Goal: Task Accomplishment & Management: Manage account settings

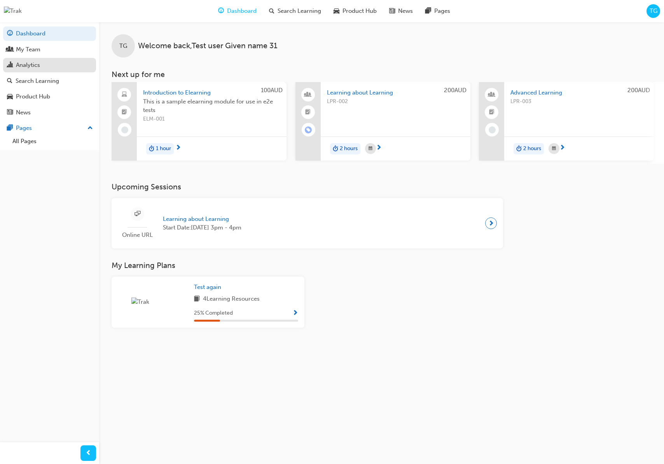
click at [56, 62] on div "Analytics" at bounding box center [49, 65] width 85 height 10
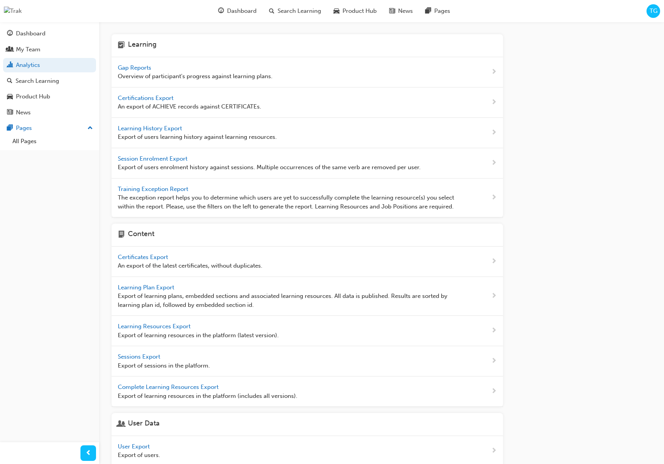
click at [143, 69] on span "Gap Reports" at bounding box center [135, 67] width 35 height 7
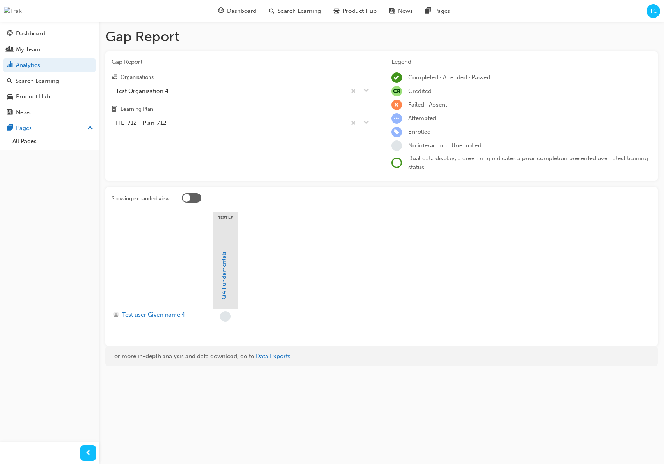
drag, startPoint x: 337, startPoint y: 330, endPoint x: 278, endPoint y: 307, distance: 63.4
click at [332, 330] on section "Test LP QA Fundamentals Test user Given name 4" at bounding box center [382, 276] width 540 height 128
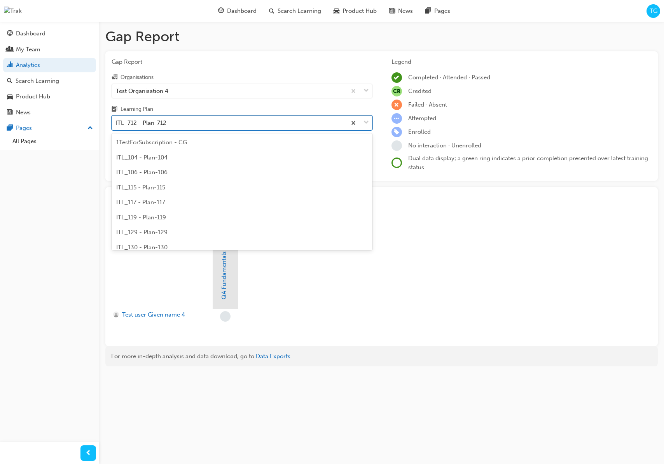
click at [212, 116] on div "ITL_712 - Plan-712" at bounding box center [229, 123] width 234 height 14
click at [117, 119] on input "Learning Plan option ITL_712 - Plan-712 focused, 158 of 236. 236 results availa…" at bounding box center [116, 122] width 1 height 7
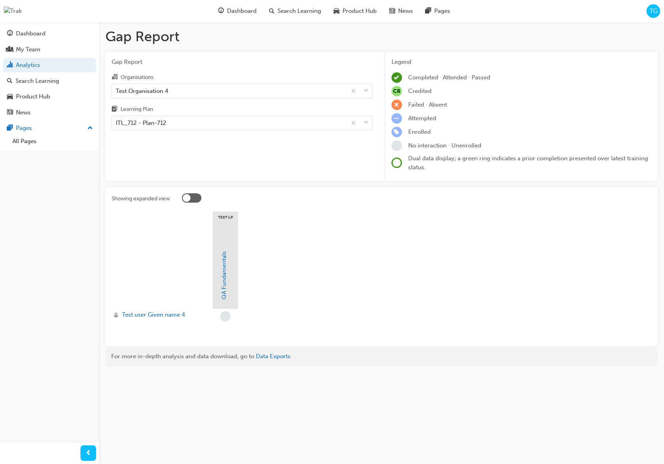
drag, startPoint x: 373, startPoint y: 300, endPoint x: 308, endPoint y: 295, distance: 64.4
click at [372, 300] on section "Test LP QA Fundamentals Test user Given name 4" at bounding box center [382, 276] width 540 height 128
click at [223, 291] on link "QA Fundamentals" at bounding box center [223, 275] width 7 height 48
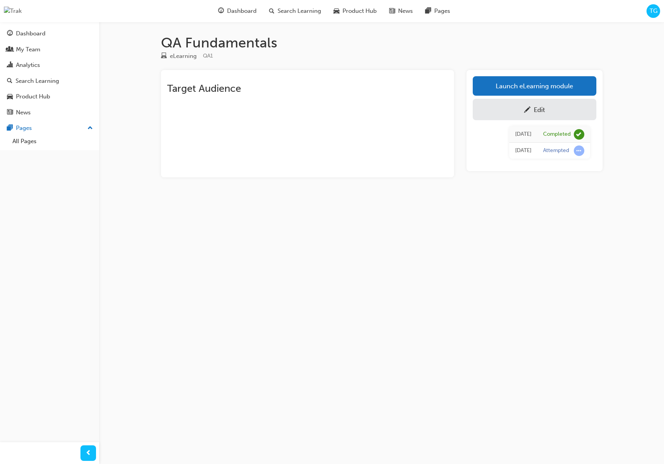
click at [658, 9] on div "TG" at bounding box center [654, 11] width 14 height 14
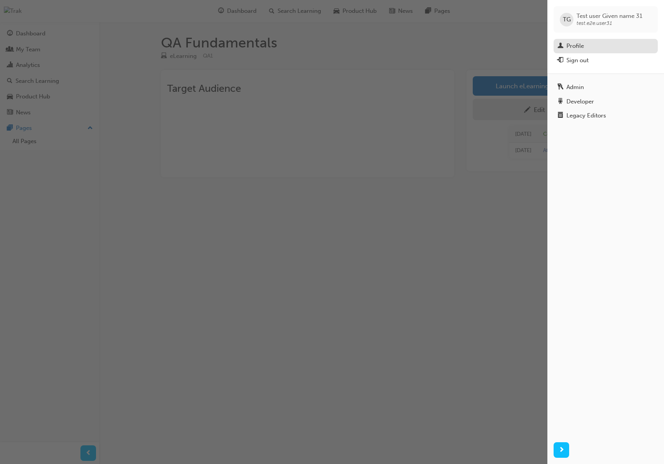
click at [605, 46] on div "Profile" at bounding box center [606, 46] width 96 height 10
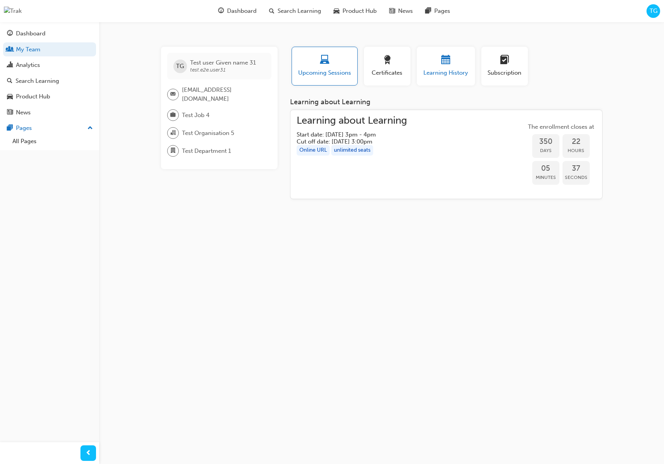
click at [461, 71] on span "Learning History" at bounding box center [446, 72] width 47 height 9
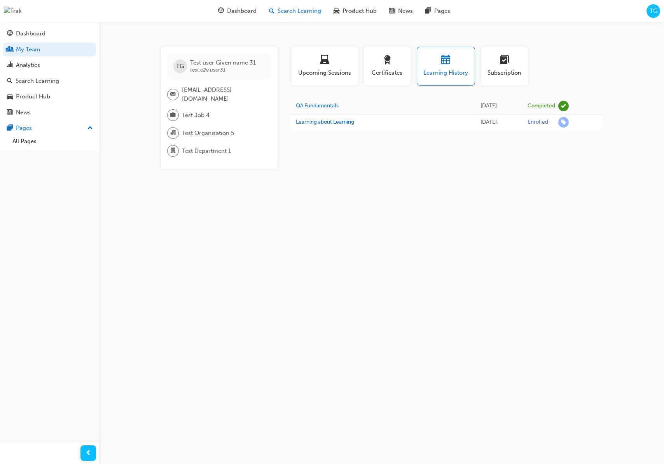
click at [296, 14] on span "Search Learning" at bounding box center [300, 11] width 44 height 9
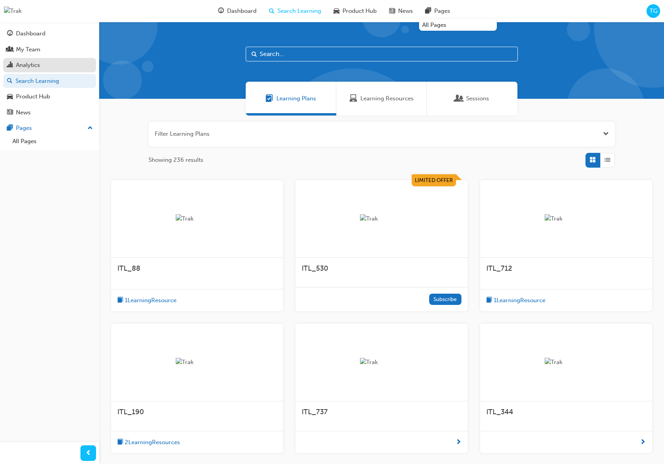
click at [38, 64] on div "Analytics" at bounding box center [28, 65] width 24 height 9
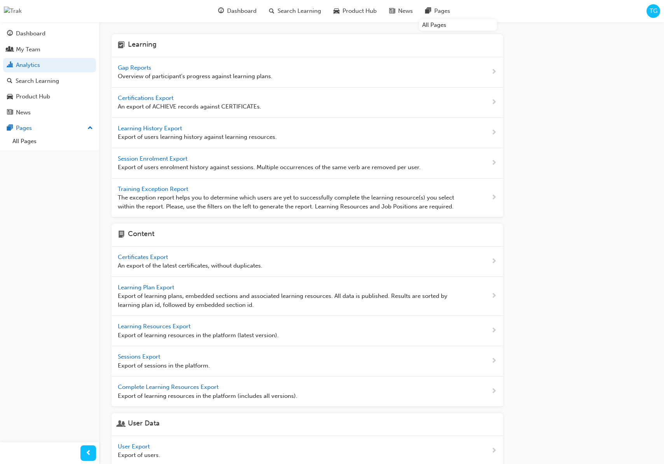
click at [137, 68] on span "Gap Reports" at bounding box center [135, 67] width 35 height 7
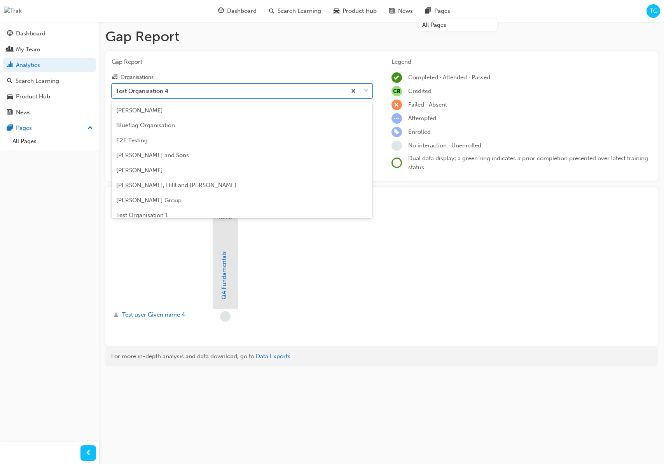
click at [187, 93] on div "Test Organisation 4" at bounding box center [229, 91] width 234 height 14
click at [117, 93] on input "Organisations option Test Organisation 4 focused, 22 of 33. 33 results availabl…" at bounding box center [116, 90] width 1 height 7
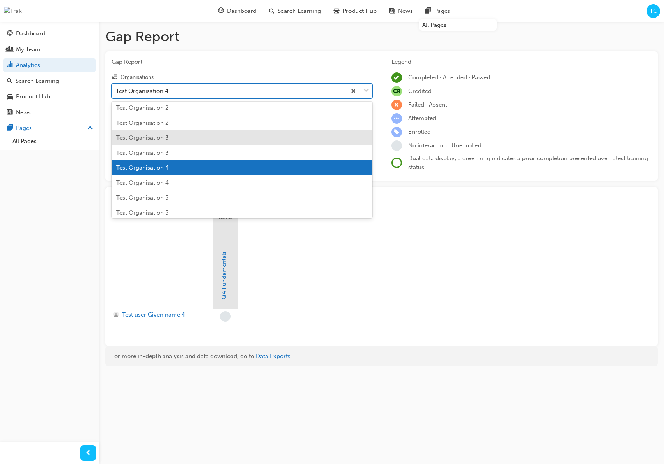
scroll to position [261, 0]
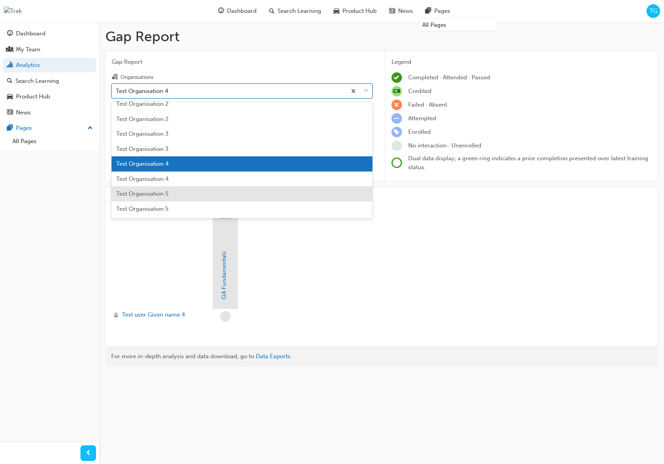
click at [177, 191] on div "Test Organisation 5" at bounding box center [242, 193] width 261 height 15
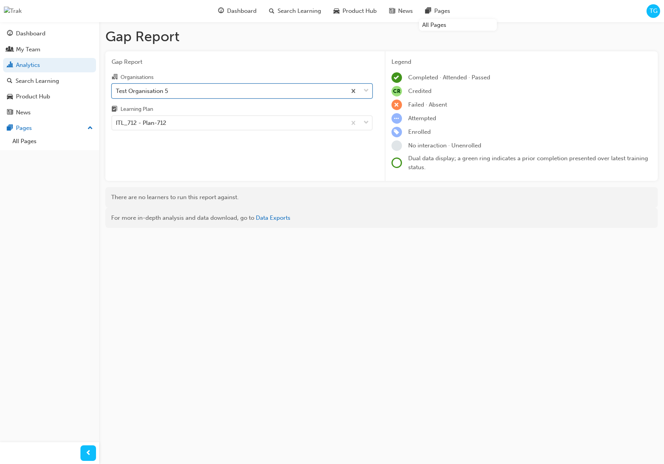
click at [209, 165] on div "Gap Report Organisations option Test Organisation 5, selected. 0 results availa…" at bounding box center [241, 116] width 273 height 130
click at [306, 11] on span "Search Learning" at bounding box center [300, 11] width 44 height 9
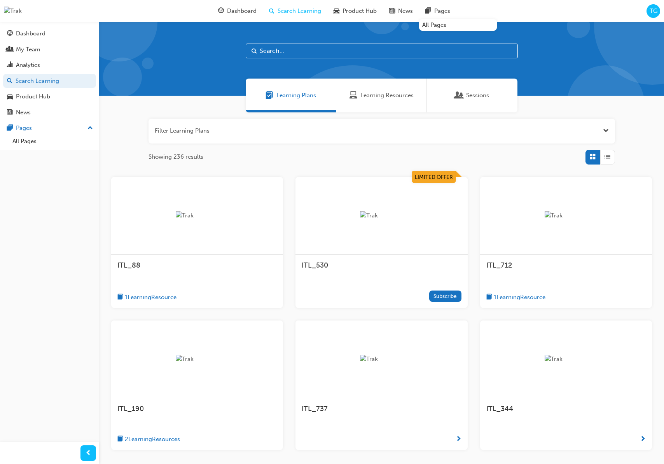
scroll to position [5, 0]
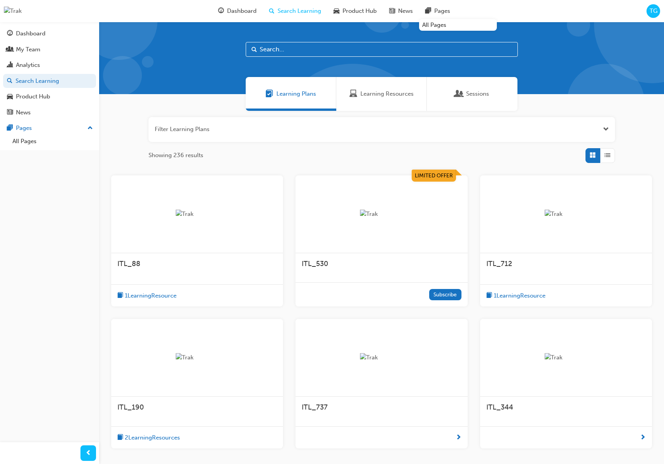
click at [536, 261] on div "ITL_712" at bounding box center [565, 263] width 159 height 9
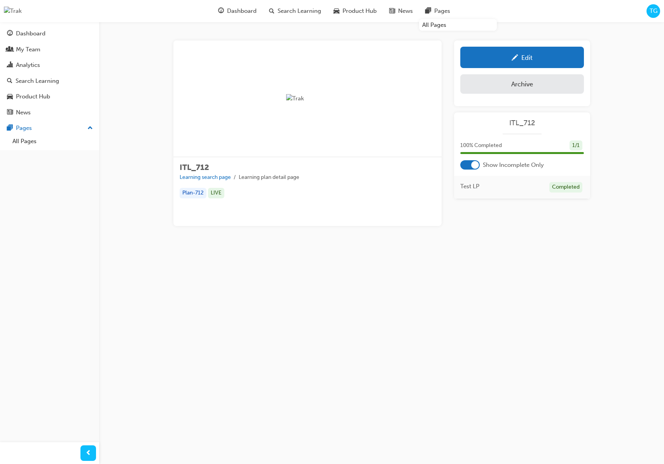
click at [505, 53] on div "Edit" at bounding box center [522, 57] width 112 height 10
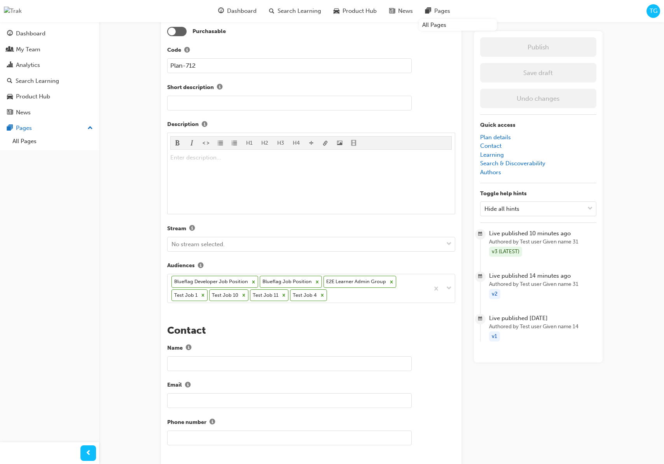
scroll to position [161, 0]
click at [338, 292] on div "Blueflag Developer Job Position Blueflag Job Position E2E Learner Admin Group T…" at bounding box center [299, 287] width 262 height 28
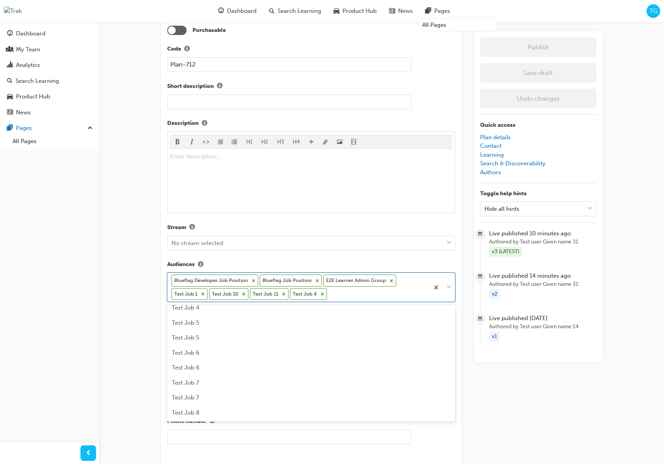
scroll to position [247, 0]
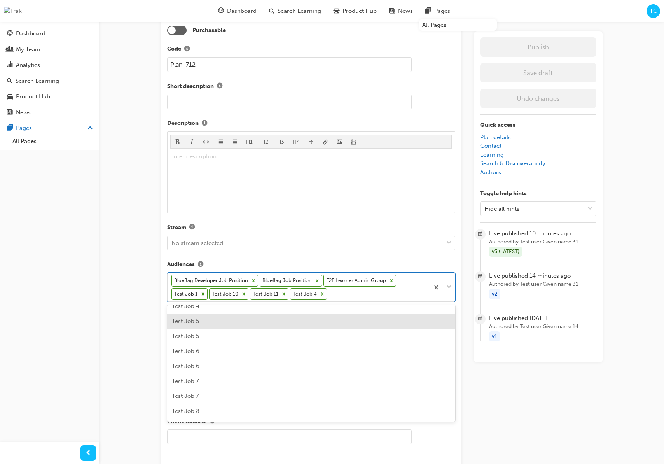
click at [214, 324] on div "Test Job 5" at bounding box center [311, 321] width 288 height 15
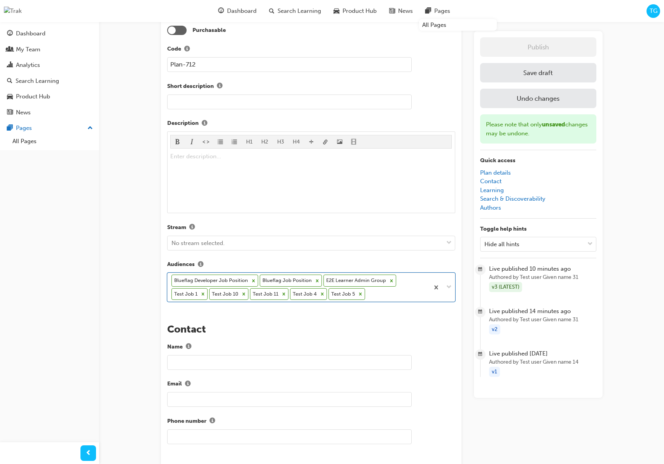
drag, startPoint x: 194, startPoint y: 319, endPoint x: 248, endPoint y: 319, distance: 53.7
click at [194, 319] on div "The recent updates to learning plan sections may require manual migration steps…" at bounding box center [311, 413] width 301 height 1017
click at [517, 72] on button "Save draft" at bounding box center [538, 72] width 116 height 19
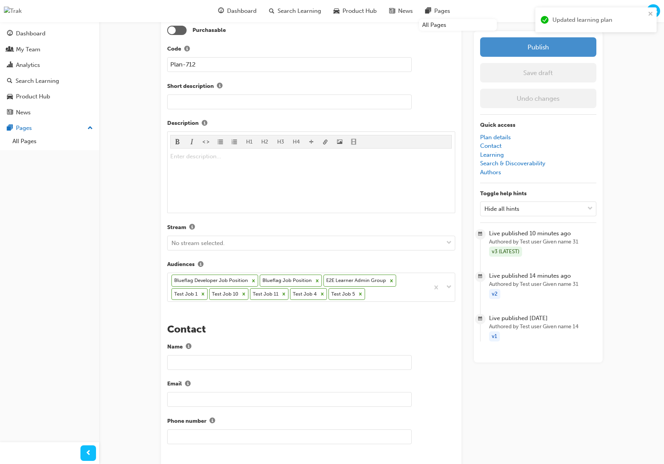
drag, startPoint x: 531, startPoint y: 43, endPoint x: 527, endPoint y: 50, distance: 8.7
click at [531, 43] on button "Publish" at bounding box center [538, 46] width 116 height 19
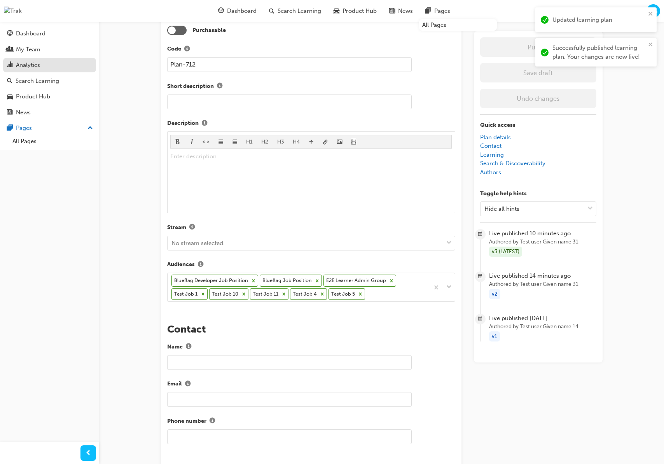
click at [35, 66] on div "Analytics" at bounding box center [28, 65] width 24 height 9
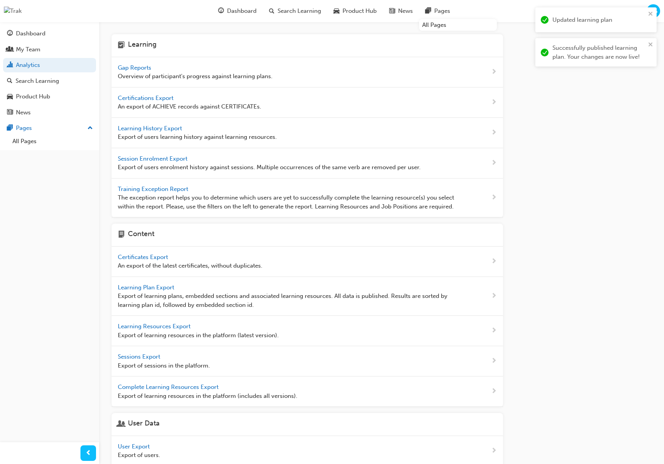
click at [139, 65] on span "Gap Reports" at bounding box center [135, 67] width 35 height 7
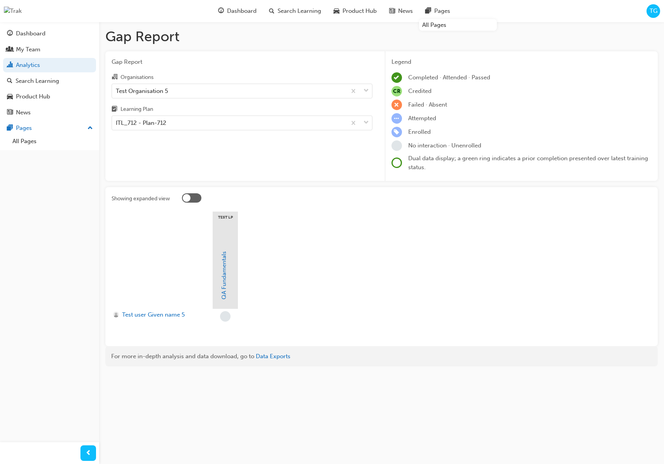
drag, startPoint x: 291, startPoint y: 317, endPoint x: 237, endPoint y: 315, distance: 54.1
click at [284, 317] on section "Test LP QA Fundamentals Test user Given name 5" at bounding box center [382, 276] width 540 height 128
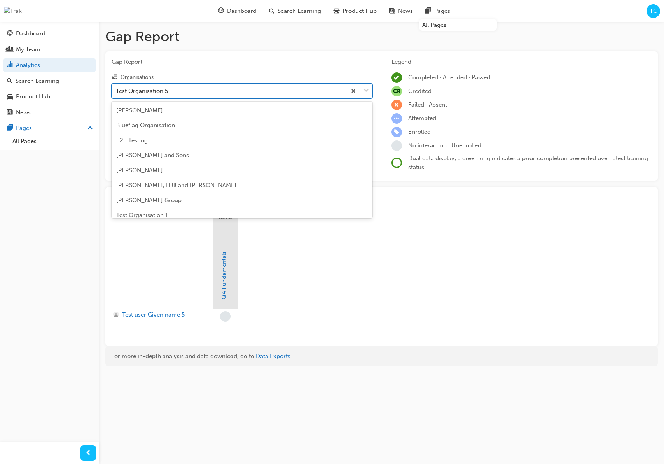
click at [192, 89] on div "Test Organisation 5" at bounding box center [229, 91] width 234 height 14
click at [117, 89] on input "Organisations option Test Organisation 5 focused, 24 of 33. 33 results availabl…" at bounding box center [116, 90] width 1 height 7
click at [188, 124] on div "Blueflag Organisation" at bounding box center [242, 125] width 261 height 15
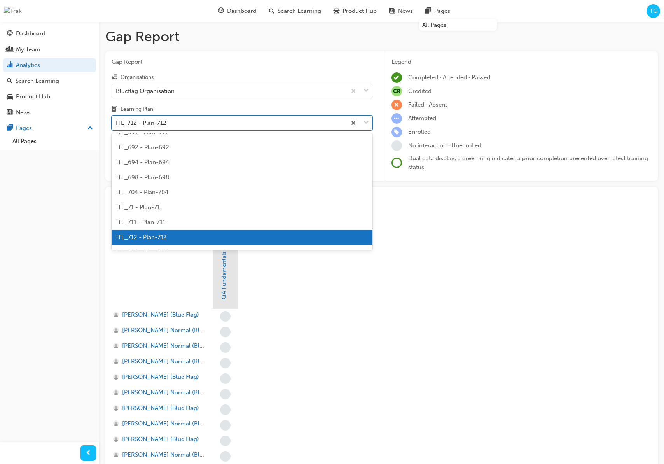
click at [191, 124] on div "ITL_712 - Plan-712" at bounding box center [229, 123] width 234 height 14
click at [117, 124] on input "Learning Plan option ITL_712 - Plan-712 focused, 158 of 236. 236 results availa…" at bounding box center [116, 122] width 1 height 7
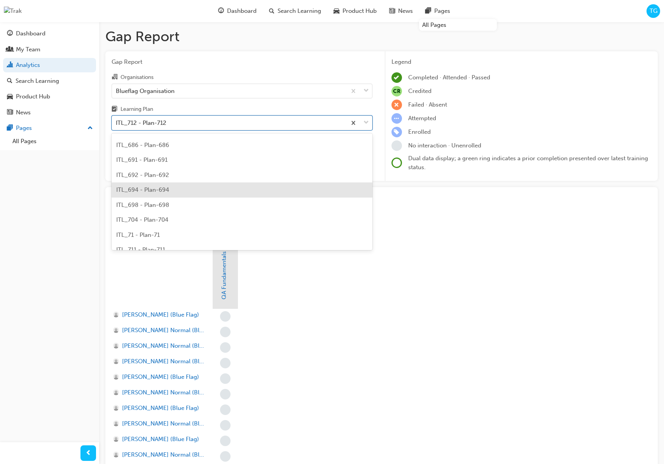
scroll to position [2227, 0]
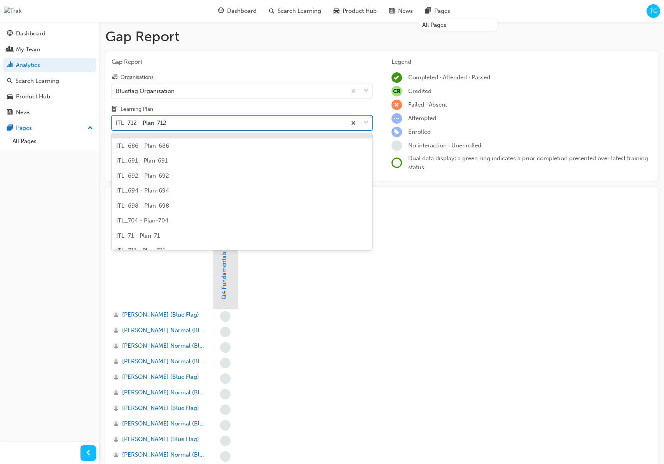
click at [183, 90] on div "Blueflag Organisation" at bounding box center [229, 91] width 234 height 14
click at [117, 90] on input "Organisations Blueflag Organisation" at bounding box center [116, 90] width 1 height 7
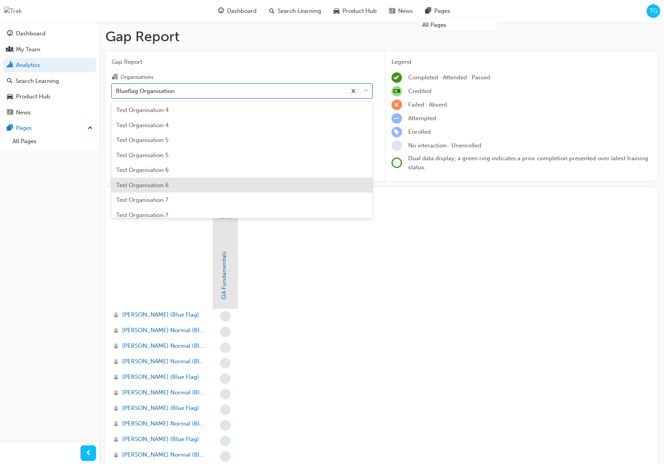
scroll to position [309, 0]
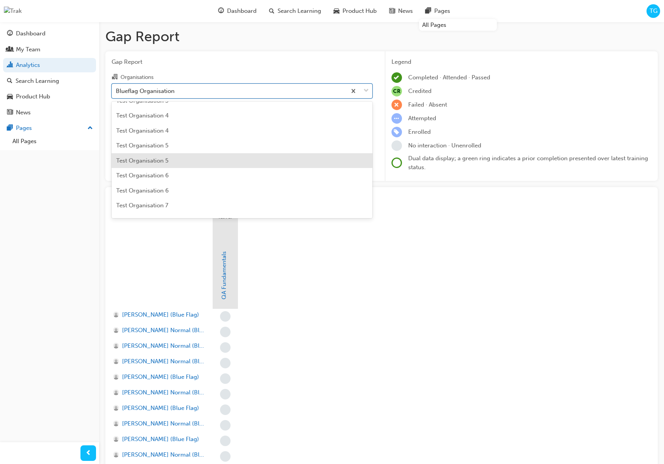
click at [184, 163] on div "Test Organisation 5" at bounding box center [242, 160] width 261 height 15
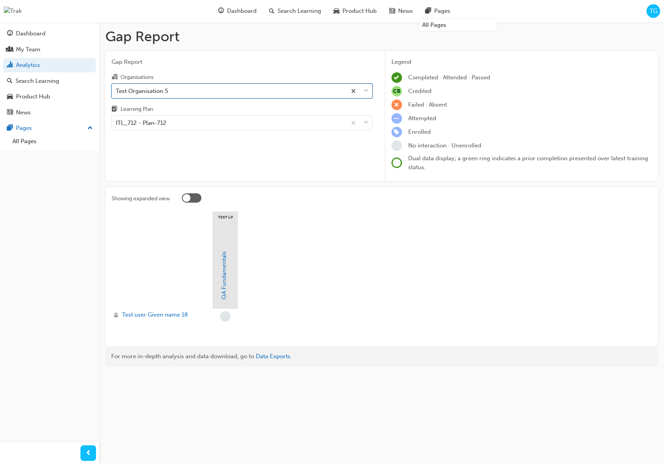
click at [194, 92] on div "Test Organisation 5" at bounding box center [229, 91] width 234 height 14
click at [117, 92] on input "Organisations option Test Organisation 5, selected. 0 results available. Select…" at bounding box center [116, 90] width 1 height 7
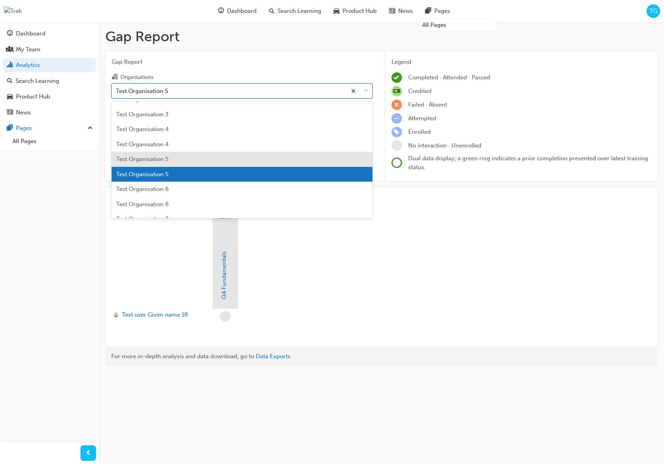
scroll to position [308, 0]
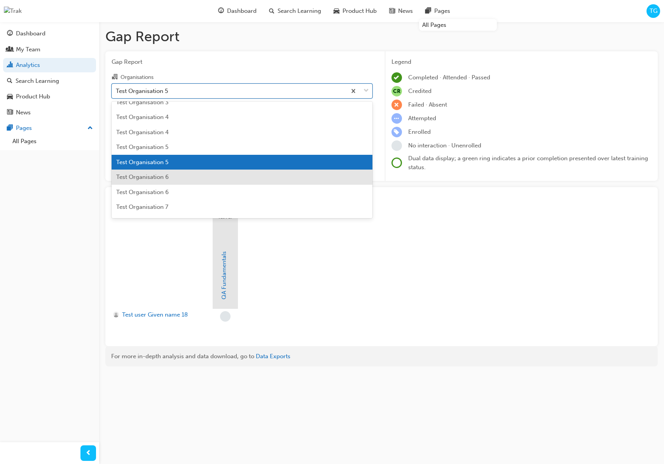
click at [184, 177] on div "Test Organisation 6" at bounding box center [242, 177] width 261 height 15
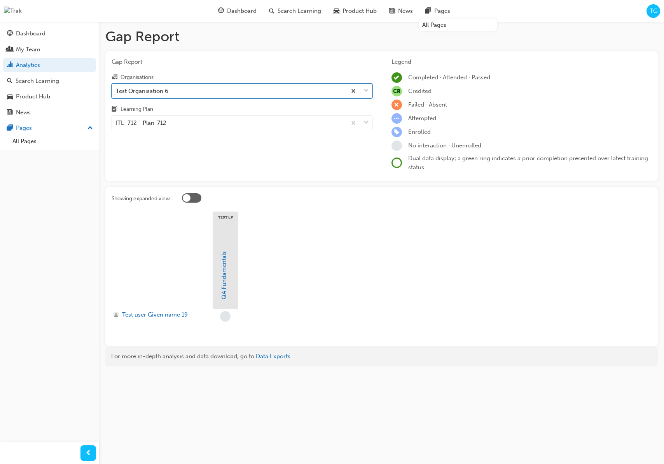
click at [209, 93] on div "Test Organisation 6" at bounding box center [229, 91] width 234 height 14
click at [117, 93] on input "Organisations option Test Organisation 6, selected. 0 results available. Select…" at bounding box center [116, 90] width 1 height 7
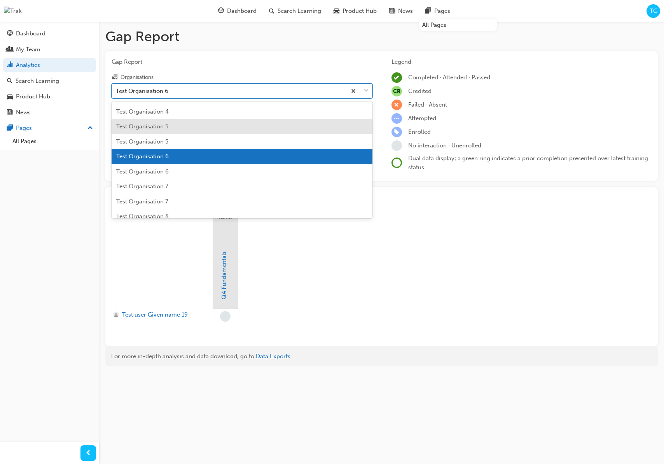
scroll to position [333, 0]
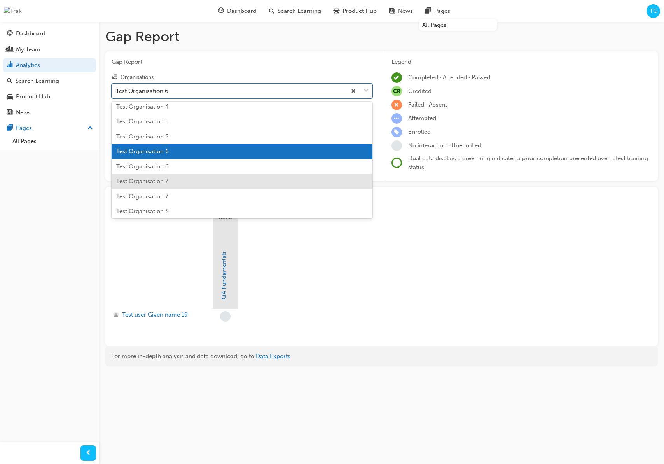
click at [187, 182] on div "Test Organisation 7" at bounding box center [242, 181] width 261 height 15
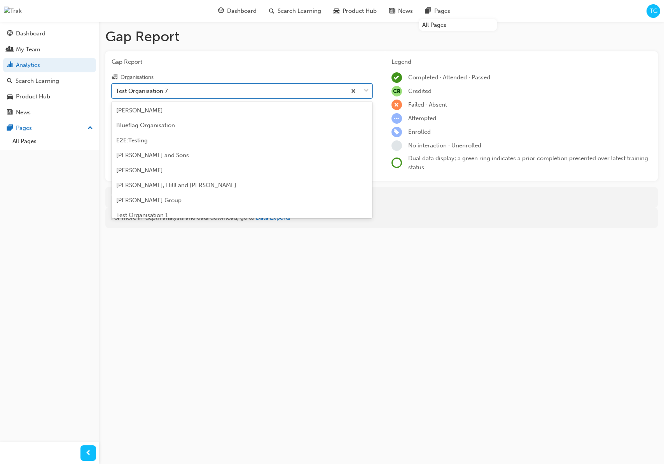
click at [190, 96] on div "Test Organisation 7" at bounding box center [229, 91] width 234 height 14
click at [117, 94] on input "Organisations option Test Organisation 7, selected. option Test Organisation 7 …" at bounding box center [116, 90] width 1 height 7
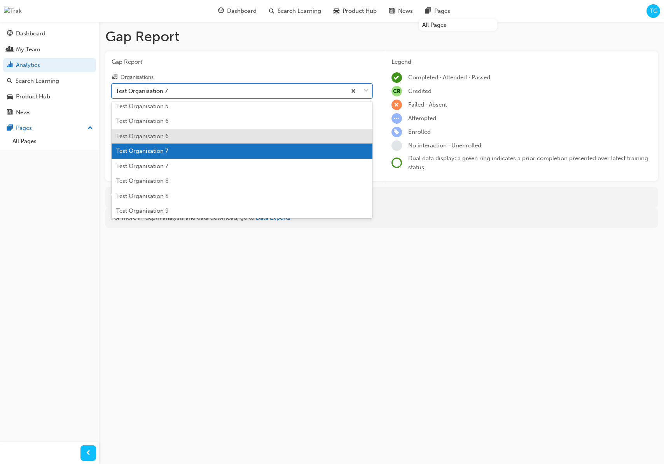
scroll to position [369, 0]
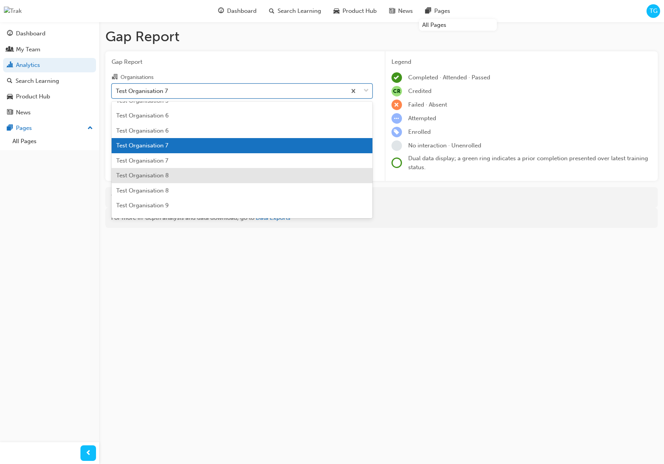
click at [182, 175] on div "Test Organisation 8" at bounding box center [242, 175] width 261 height 15
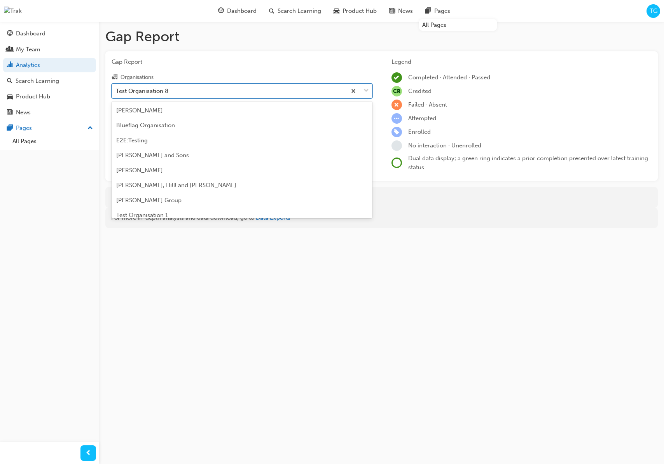
drag, startPoint x: 202, startPoint y: 95, endPoint x: 200, endPoint y: 133, distance: 38.2
click at [202, 95] on div "Test Organisation 8" at bounding box center [229, 91] width 234 height 14
click at [117, 94] on input "Organisations option Test Organisation 8, selected. option Test Organisation 8 …" at bounding box center [116, 90] width 1 height 7
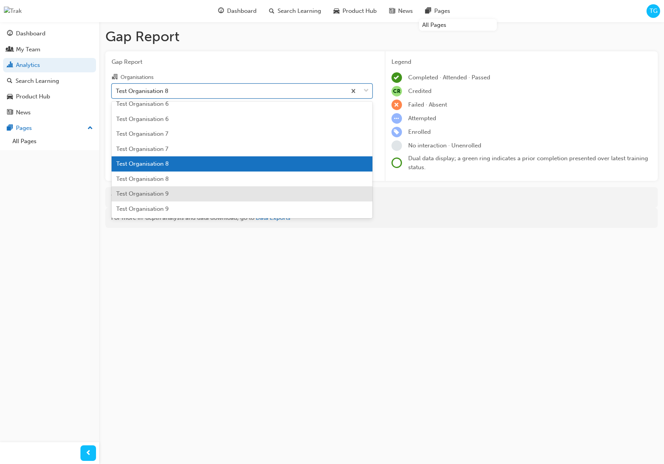
scroll to position [381, 0]
click at [202, 187] on div "Test Organisation 9" at bounding box center [242, 193] width 261 height 15
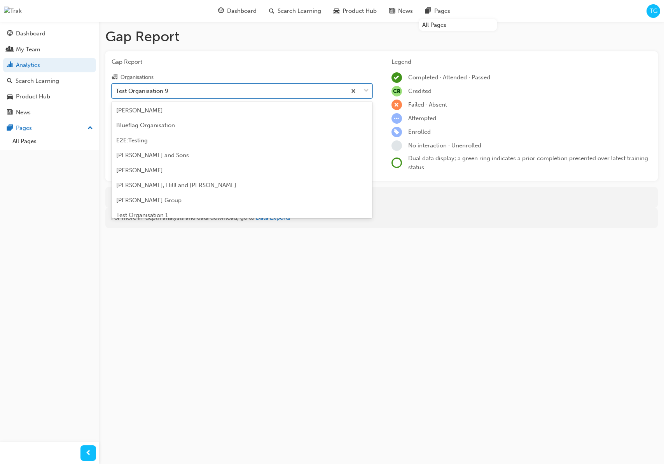
click at [189, 94] on div "Test Organisation 9" at bounding box center [229, 91] width 234 height 14
click at [117, 94] on input "Organisations option Test Organisation 9, selected. option Test Organisation 9 …" at bounding box center [116, 90] width 1 height 7
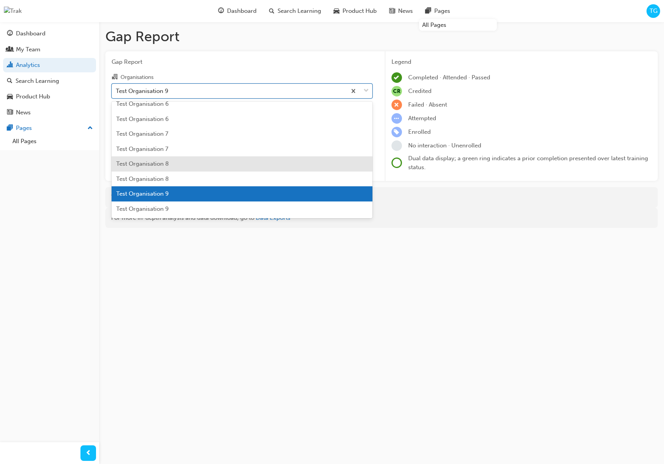
scroll to position [381, 0]
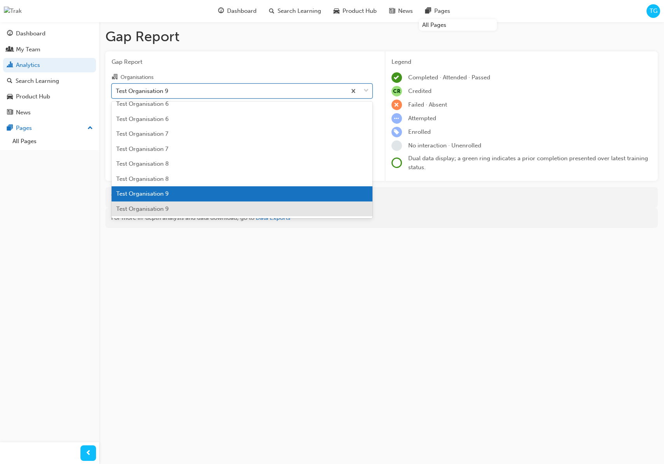
click at [178, 208] on div "Test Organisation 9" at bounding box center [242, 208] width 261 height 15
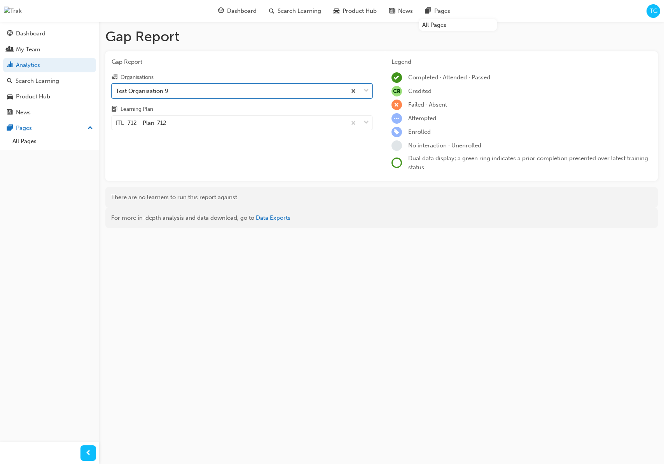
drag, startPoint x: 211, startPoint y: 89, endPoint x: 208, endPoint y: 97, distance: 9.2
click at [211, 89] on div "Test Organisation 9" at bounding box center [229, 91] width 234 height 14
click at [117, 89] on input "Organisations option Test Organisation 9, selected. 0 results available. Select…" at bounding box center [116, 90] width 1 height 7
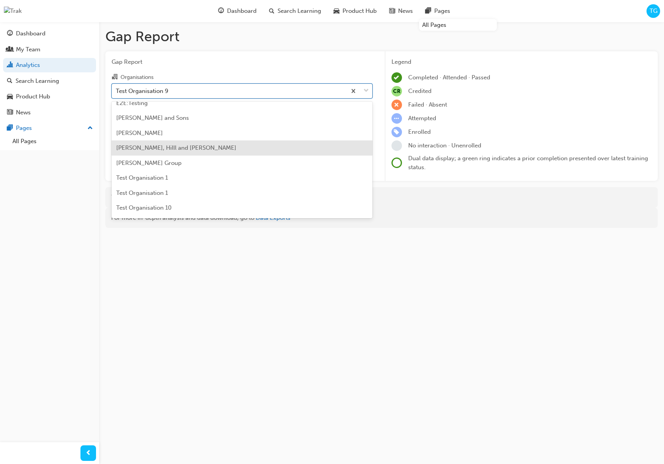
scroll to position [61, 0]
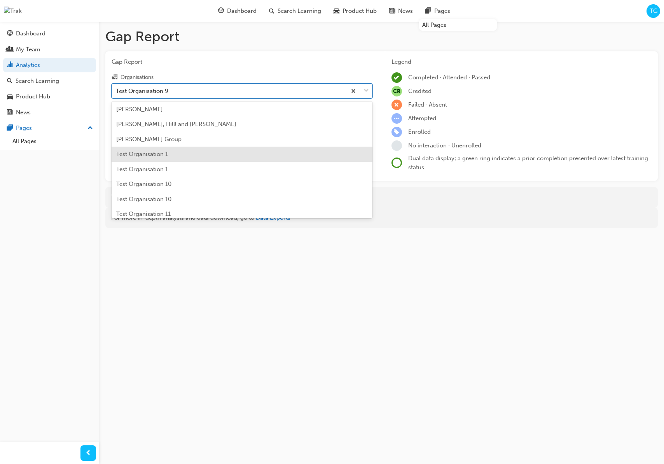
click at [196, 156] on div "Test Organisation 1" at bounding box center [242, 154] width 261 height 15
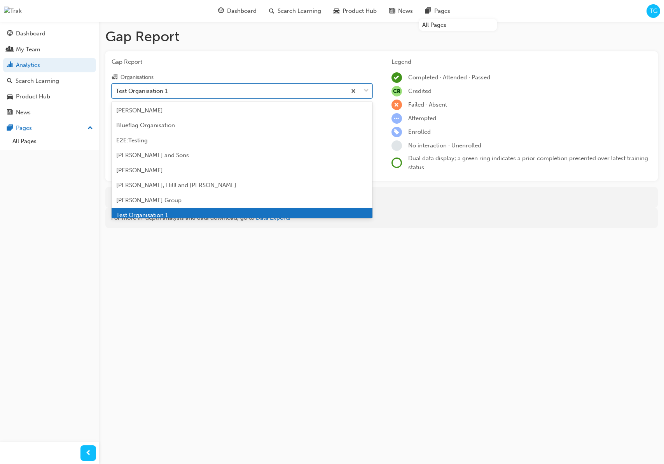
drag, startPoint x: 190, startPoint y: 91, endPoint x: 189, endPoint y: 96, distance: 5.6
click at [190, 91] on div "Test Organisation 1" at bounding box center [229, 91] width 234 height 14
click at [117, 91] on input "Organisations option Test Organisation 1, selected. option Test Organisation 1 …" at bounding box center [116, 90] width 1 height 7
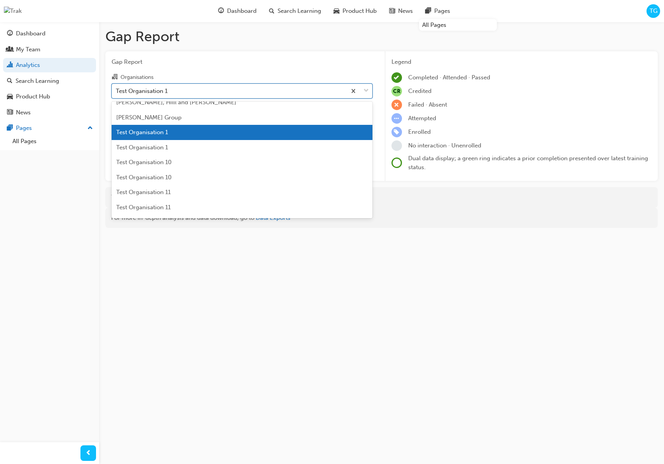
scroll to position [83, 0]
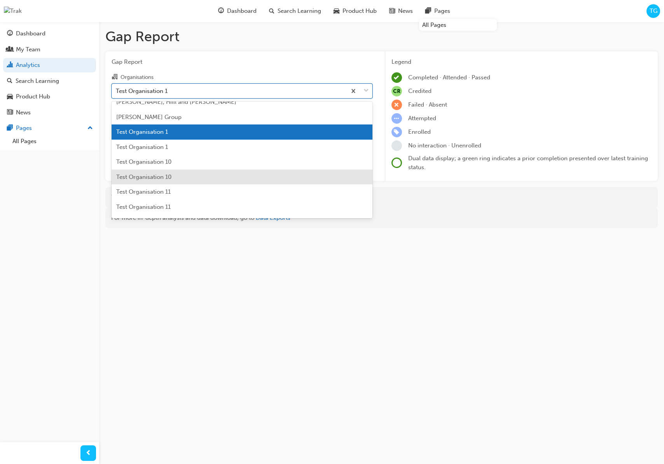
click at [198, 176] on div "Test Organisation 10" at bounding box center [242, 177] width 261 height 15
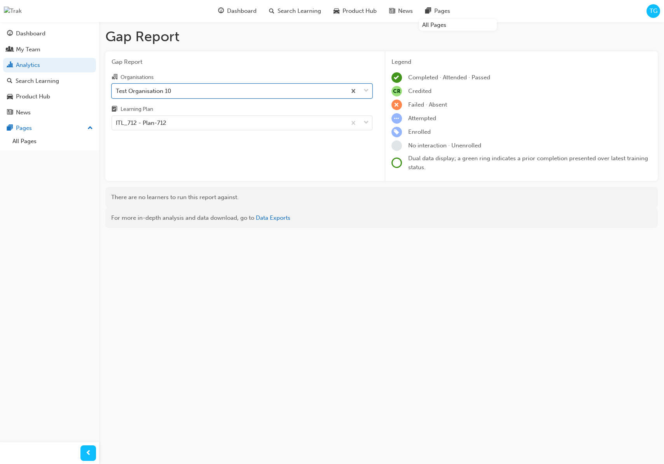
click at [241, 138] on div "Gap Report Organisations option Test Organisation 10, selected. 0 results avail…" at bounding box center [241, 116] width 273 height 130
click at [283, 12] on span "Search Learning" at bounding box center [300, 11] width 44 height 9
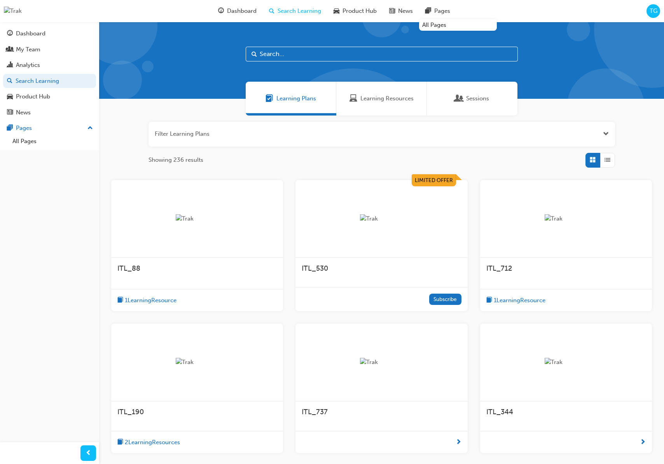
scroll to position [0, 0]
click at [280, 57] on input "text" at bounding box center [382, 53] width 272 height 15
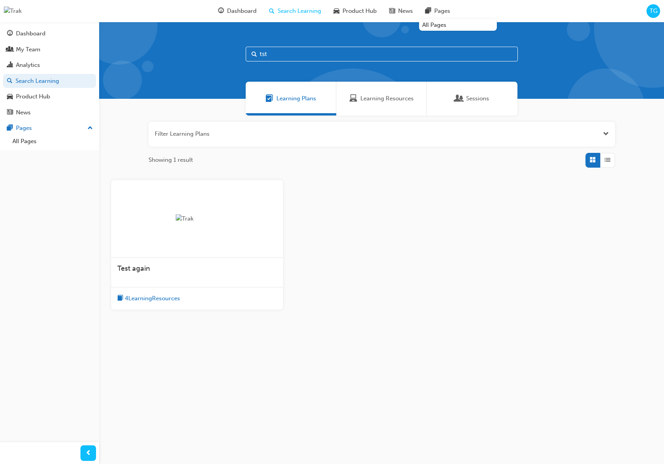
type input "tst"
click at [213, 285] on div "Test again" at bounding box center [197, 273] width 172 height 30
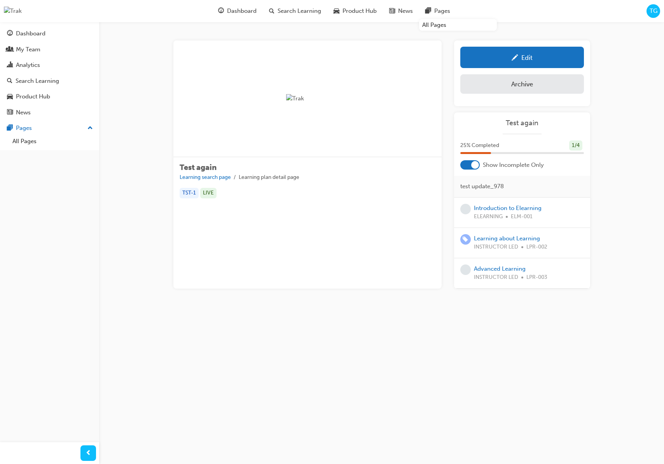
click at [471, 164] on div at bounding box center [475, 165] width 8 height 8
click at [473, 164] on div at bounding box center [469, 164] width 19 height 9
click at [505, 206] on link "Introduction to Elearning" at bounding box center [508, 208] width 68 height 7
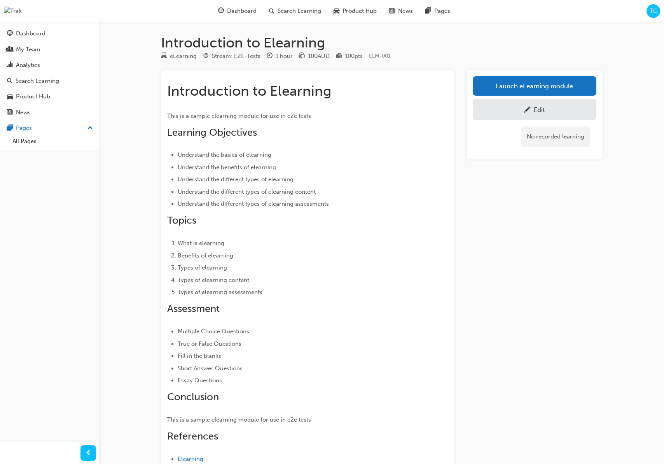
click at [410, 46] on h1 "Introduction to Elearning" at bounding box center [382, 42] width 442 height 17
click at [299, 11] on span "Search Learning" at bounding box center [300, 11] width 44 height 9
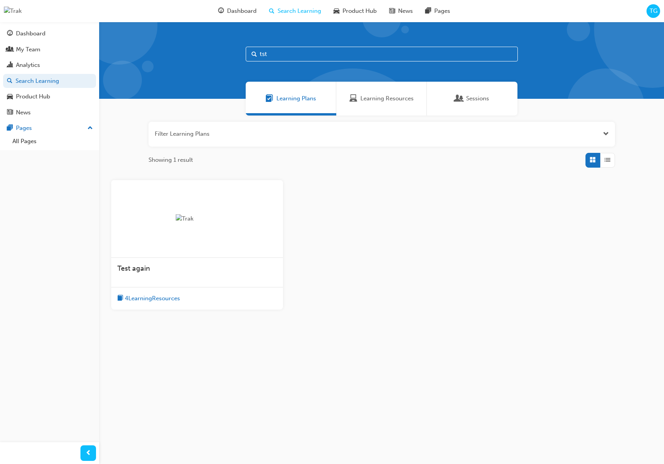
click at [208, 262] on div "Test again" at bounding box center [197, 273] width 172 height 30
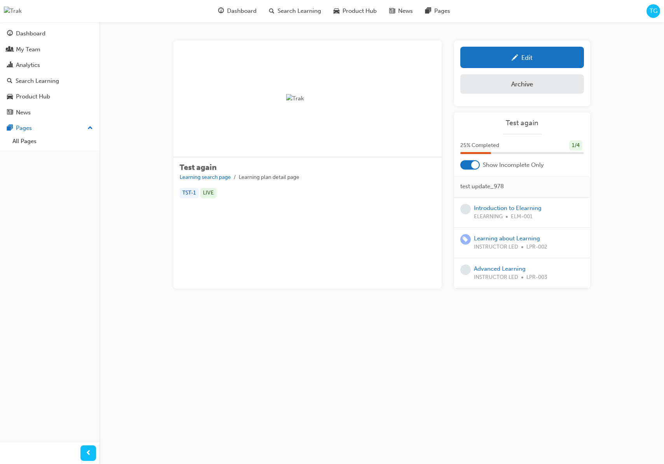
click at [466, 164] on div at bounding box center [469, 164] width 19 height 9
click at [521, 210] on link "Introduction to Elearning" at bounding box center [508, 208] width 68 height 7
click at [518, 238] on link "Learning about Learning" at bounding box center [507, 238] width 66 height 7
click at [511, 269] on link "Advanced Learning" at bounding box center [500, 268] width 52 height 7
click at [543, 65] on link "Edit" at bounding box center [522, 57] width 124 height 21
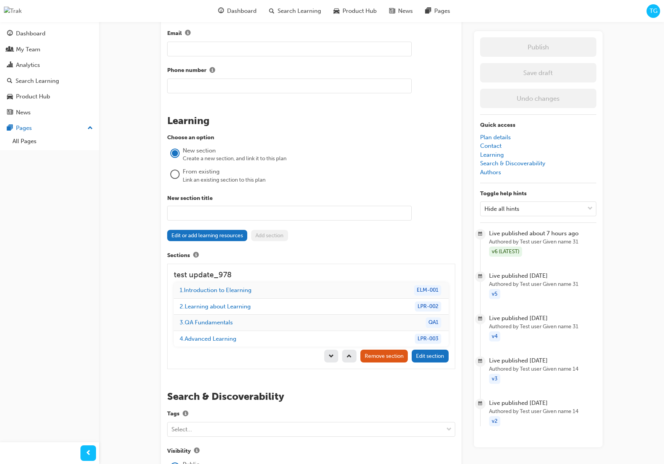
scroll to position [581, 0]
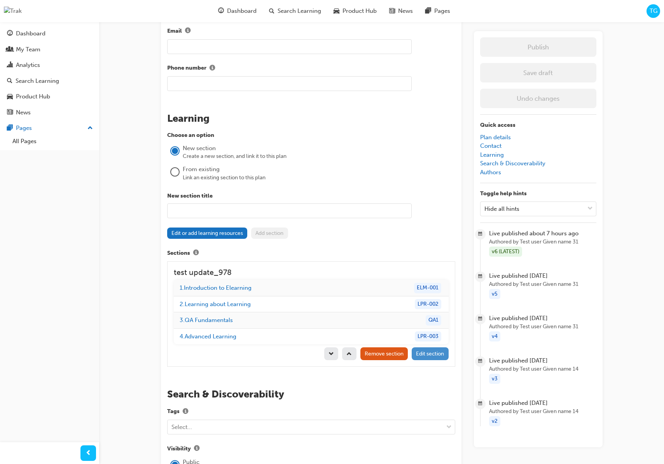
click at [431, 353] on span "Edit section" at bounding box center [430, 353] width 28 height 7
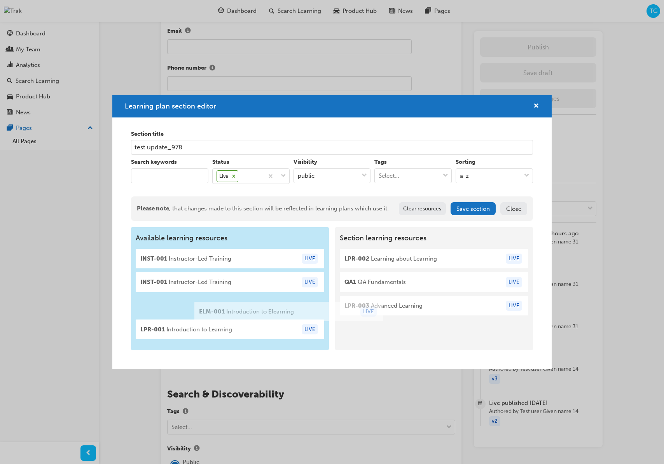
drag, startPoint x: 420, startPoint y: 265, endPoint x: 276, endPoint y: 317, distance: 153.3
click at [275, 318] on div "Available learning resources INST-001 Instructor-Led Training LIVE INST-001 Ins…" at bounding box center [332, 288] width 402 height 123
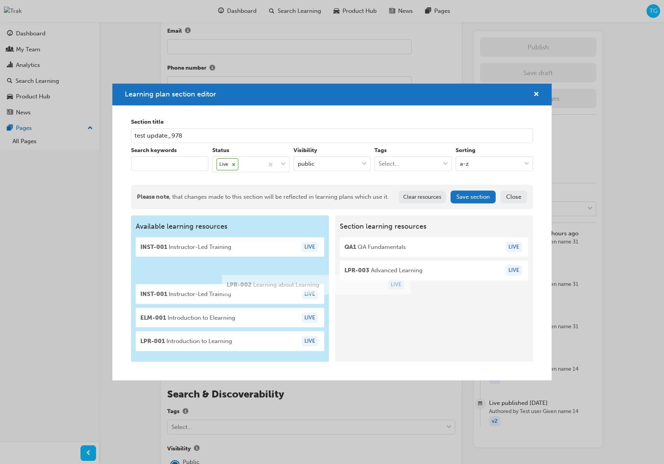
drag, startPoint x: 386, startPoint y: 261, endPoint x: 259, endPoint y: 289, distance: 130.0
click at [259, 289] on div "Available learning resources INST-001 Instructor-Led Training LIVE INST-001 Ins…" at bounding box center [332, 288] width 402 height 146
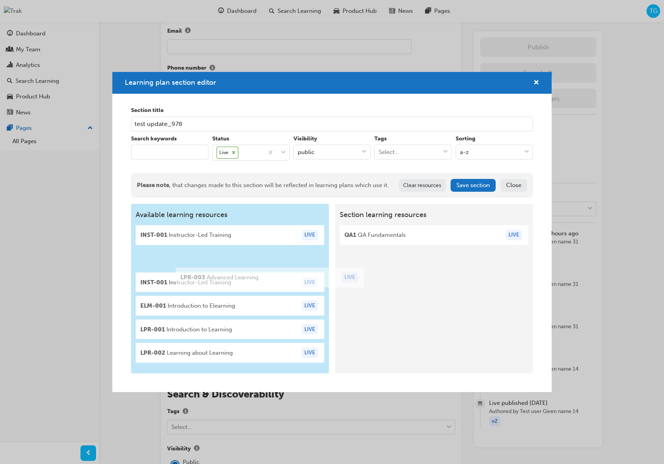
drag, startPoint x: 390, startPoint y: 270, endPoint x: 215, endPoint y: 276, distance: 174.3
click at [215, 277] on div "Available learning resources INST-001 Instructor-Led Training LIVE INST-001 Ins…" at bounding box center [332, 289] width 402 height 170
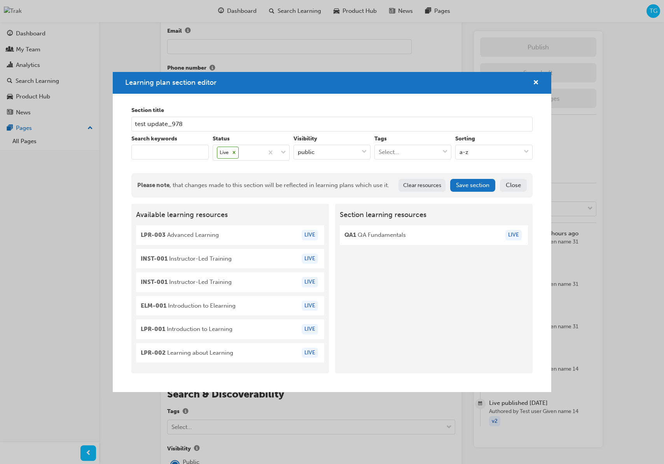
click at [472, 185] on button "Save section" at bounding box center [472, 185] width 45 height 13
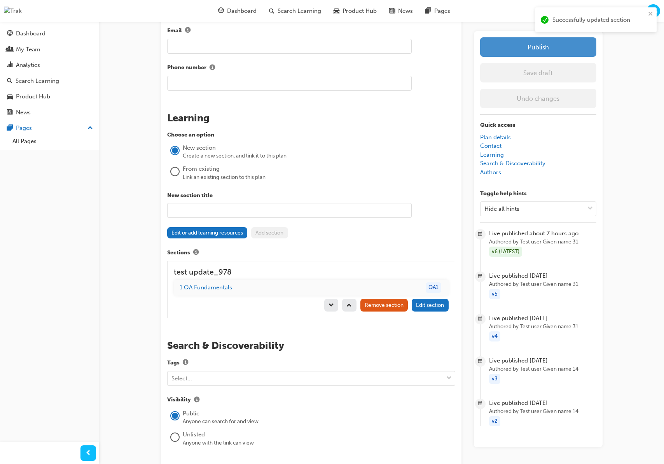
click at [565, 44] on button "Publish" at bounding box center [538, 46] width 116 height 19
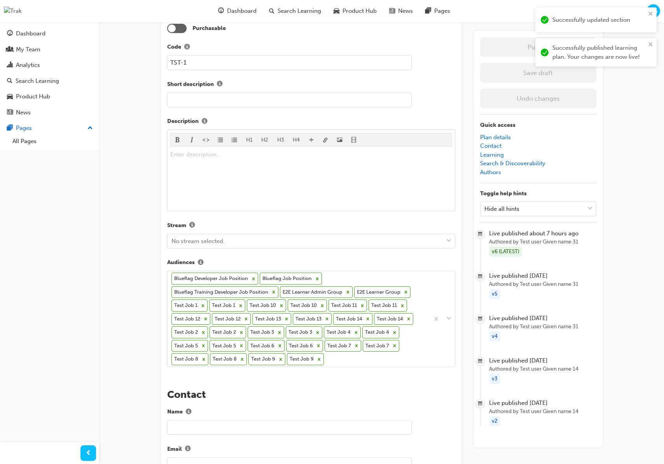
scroll to position [0, 0]
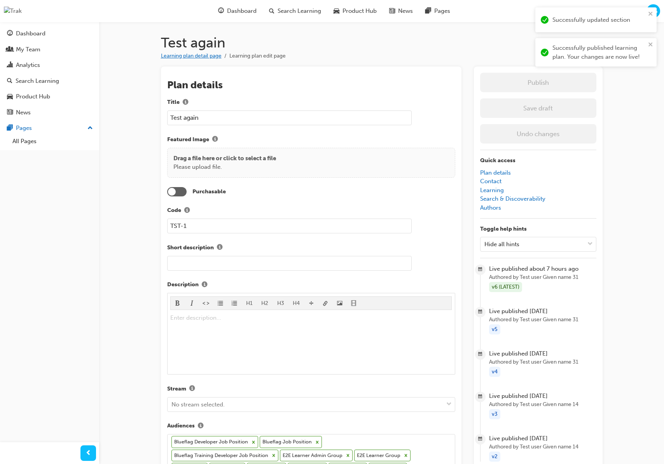
click at [195, 55] on link "Learning plan detail page" at bounding box center [191, 55] width 61 height 7
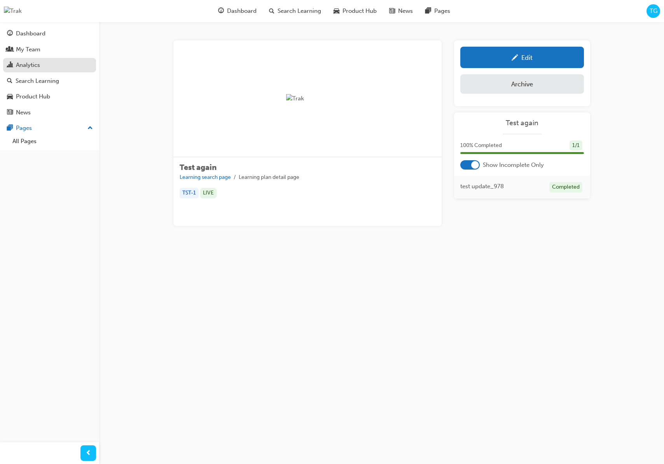
click at [43, 58] on link "Analytics" at bounding box center [49, 65] width 93 height 14
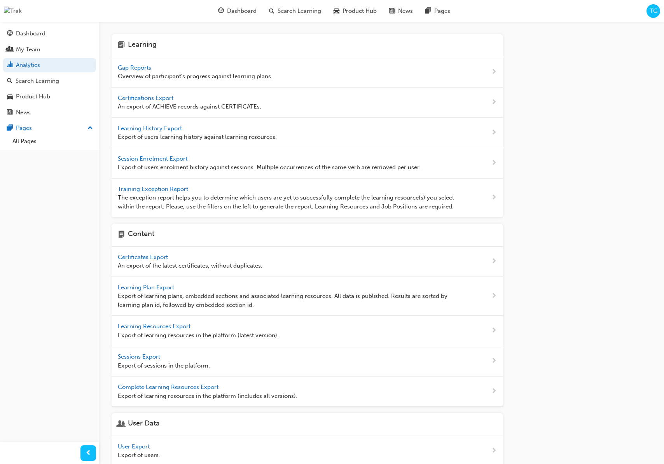
click at [126, 65] on span "Gap Reports" at bounding box center [135, 67] width 35 height 7
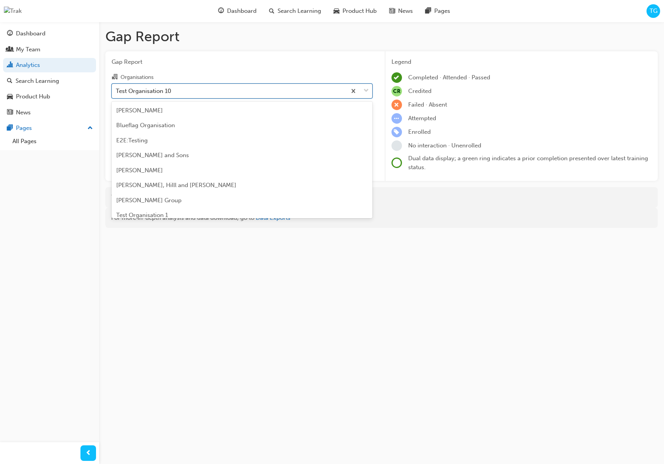
click at [180, 89] on div "Test Organisation 10" at bounding box center [229, 91] width 234 height 14
click at [117, 89] on input "Organisations option Test Organisation 10 focused, 11 of 33. 33 results availab…" at bounding box center [116, 90] width 1 height 7
click at [179, 125] on div "Blueflag Organisation" at bounding box center [242, 125] width 261 height 15
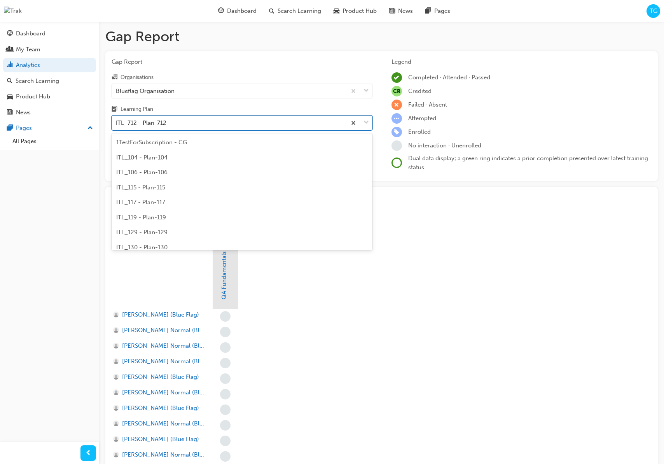
click at [182, 125] on div "ITL_712 - Plan-712" at bounding box center [229, 123] width 234 height 14
click at [117, 125] on input "Learning Plan option ITL_712 - Plan-712 focused, 158 of 236. 236 results availa…" at bounding box center [116, 122] width 1 height 7
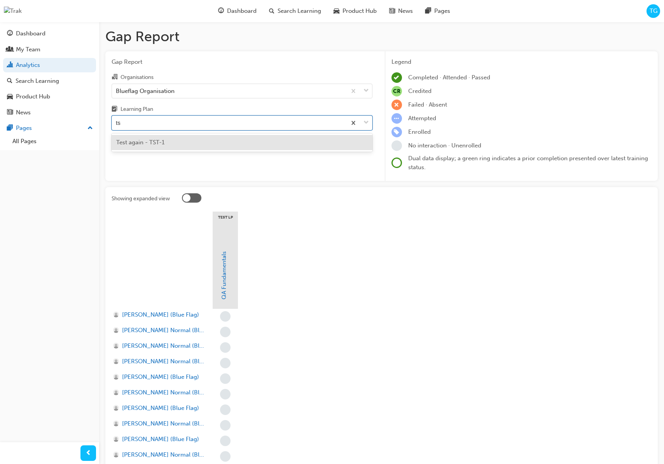
type input "tst"
click at [205, 147] on div "Test again - TST-1" at bounding box center [242, 142] width 261 height 15
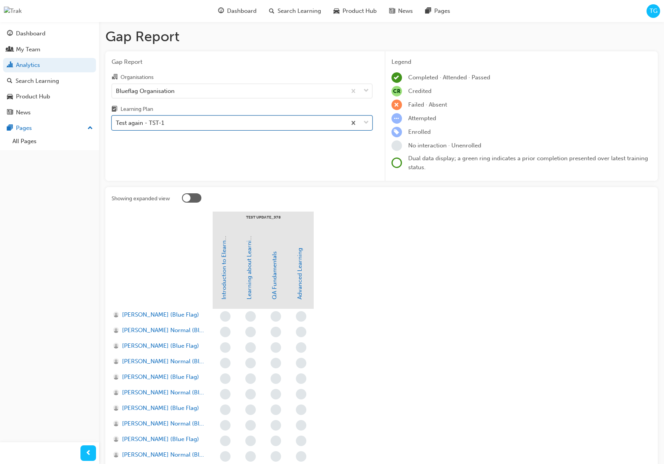
click at [184, 122] on div "Test again - TST-1" at bounding box center [229, 123] width 234 height 14
click at [117, 122] on input "Learning Plan option Test again - TST-1, selected. 0 results available. Select …" at bounding box center [116, 122] width 1 height 7
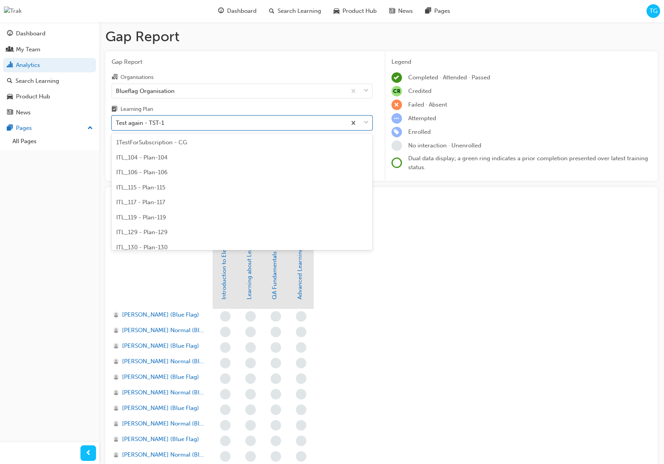
scroll to position [3378, 0]
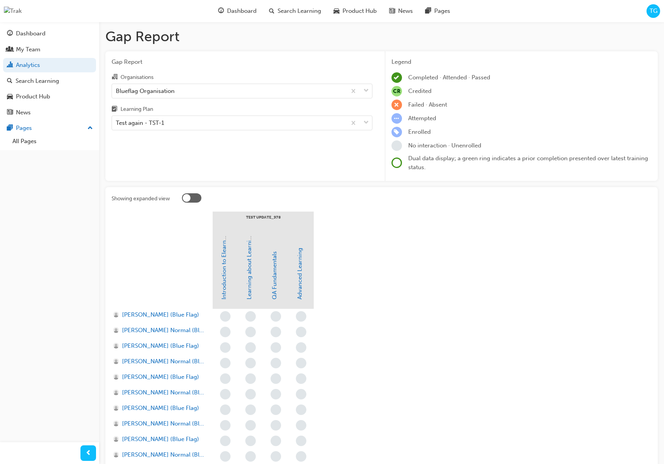
drag, startPoint x: 412, startPoint y: 284, endPoint x: 337, endPoint y: 170, distance: 136.5
click at [252, 93] on div "Blueflag Organisation" at bounding box center [229, 91] width 234 height 14
click at [117, 93] on input "Organisations Blueflag Organisation" at bounding box center [116, 90] width 1 height 7
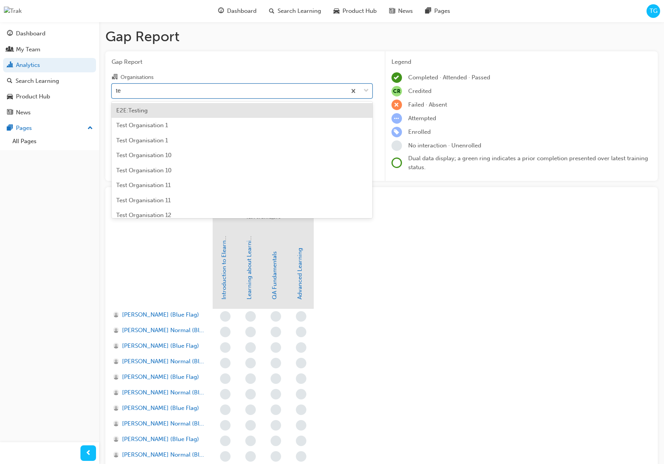
type input "tes"
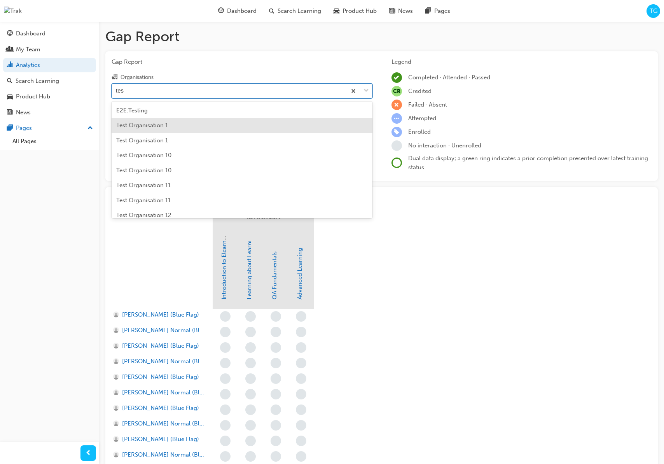
click at [199, 127] on div "Test Organisation 1" at bounding box center [242, 125] width 261 height 15
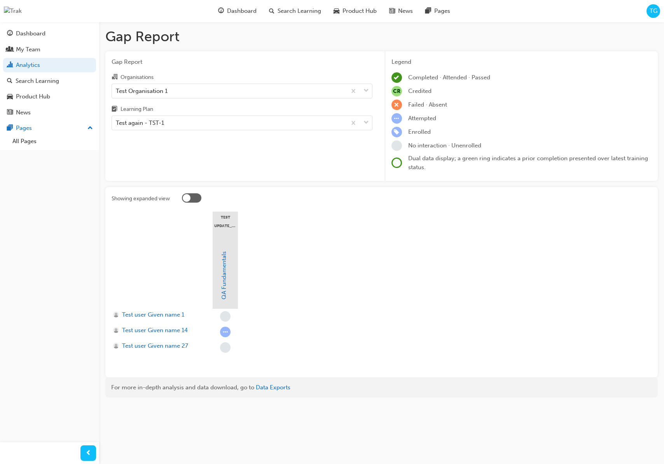
click at [266, 331] on section "test update_978 QA Fundamentals Test user Given name 1 Test user Given name 14 …" at bounding box center [382, 291] width 540 height 159
click at [657, 12] on div "TG" at bounding box center [654, 11] width 14 height 14
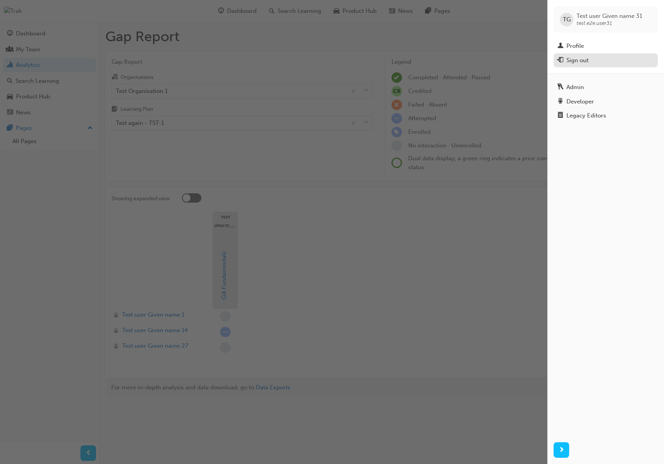
click at [595, 62] on div "Sign out" at bounding box center [606, 61] width 96 height 10
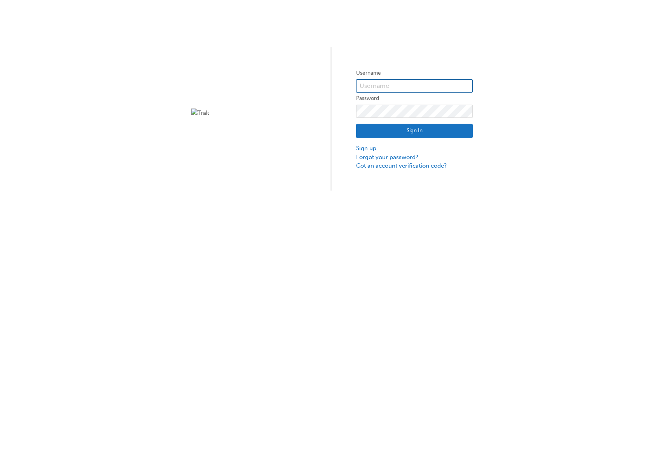
click at [434, 90] on input "text" at bounding box center [414, 85] width 117 height 13
type input "test.e2e.user14"
click button "Sign In" at bounding box center [414, 131] width 117 height 15
